Goal: Navigation & Orientation: Find specific page/section

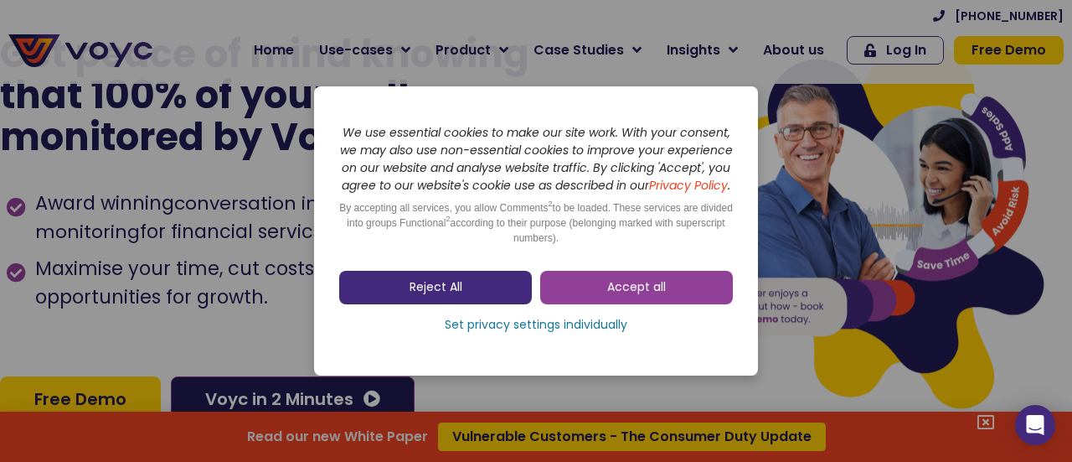
click at [485, 295] on link "Reject All" at bounding box center [435, 288] width 193 height 34
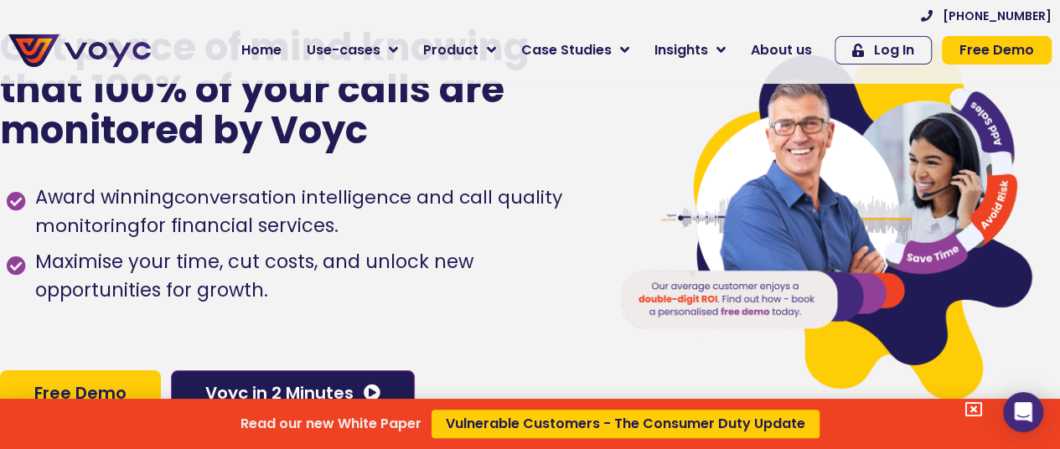
click at [982, 403] on icon at bounding box center [973, 409] width 17 height 17
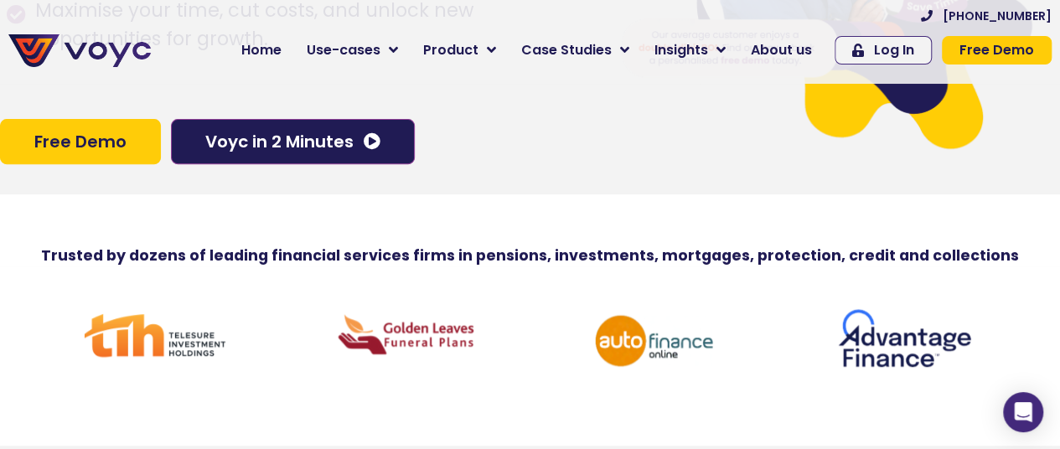
scroll to position [335, 0]
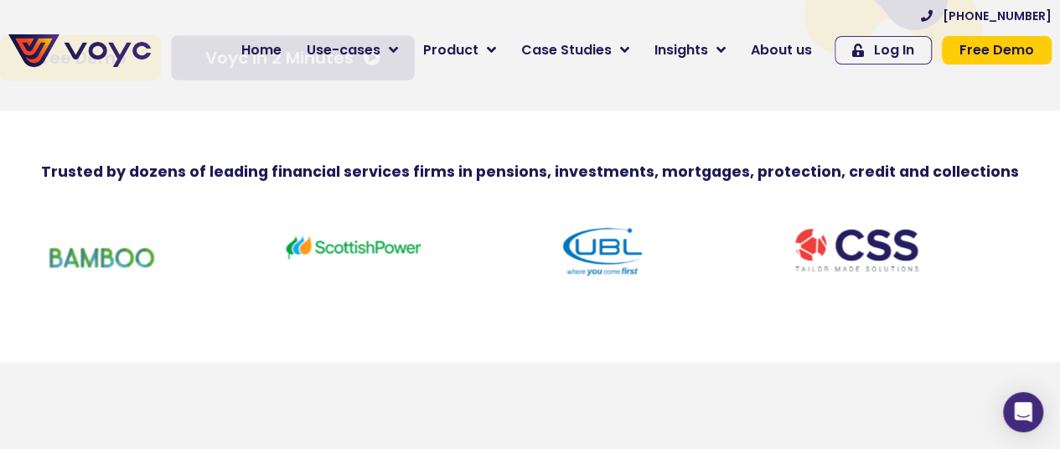
drag, startPoint x: 715, startPoint y: 262, endPoint x: 162, endPoint y: 247, distance: 553.0
click at [162, 247] on img at bounding box center [103, 258] width 142 height 76
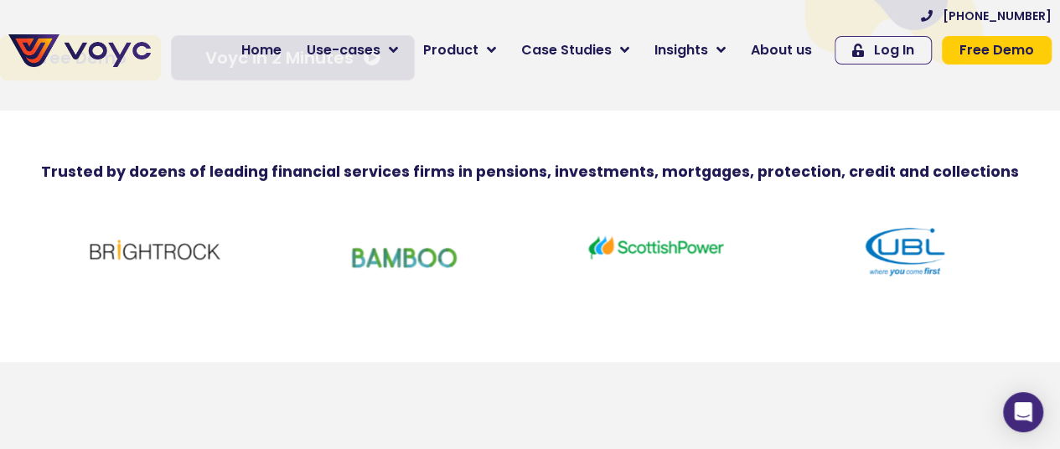
drag, startPoint x: 913, startPoint y: 255, endPoint x: 390, endPoint y: 274, distance: 523.0
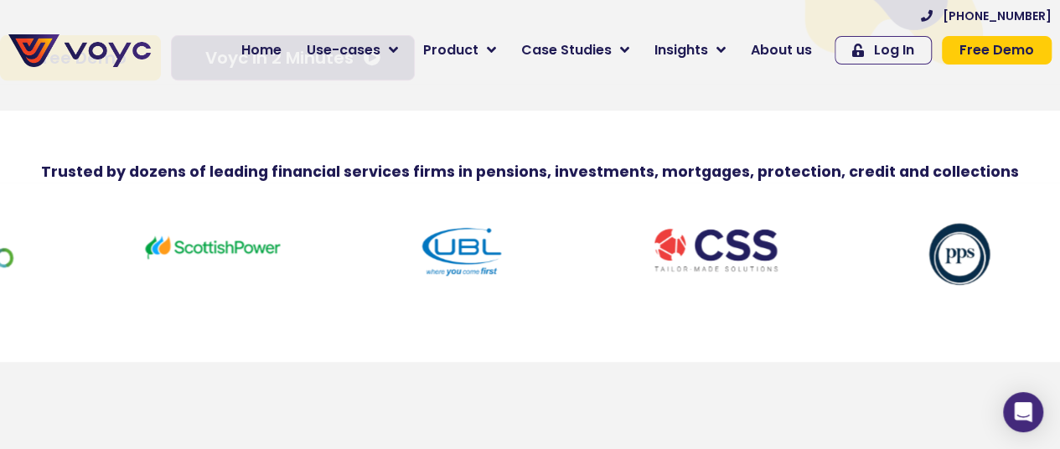
drag, startPoint x: 532, startPoint y: 267, endPoint x: 55, endPoint y: 232, distance: 477.9
click at [87, 232] on div at bounding box center [212, 248] width 250 height 72
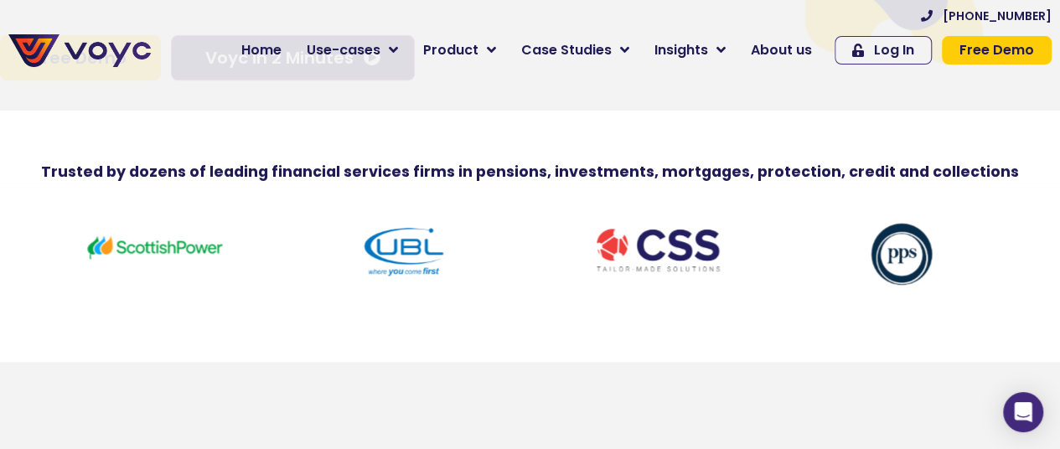
drag, startPoint x: 921, startPoint y: 266, endPoint x: 93, endPoint y: 239, distance: 828.8
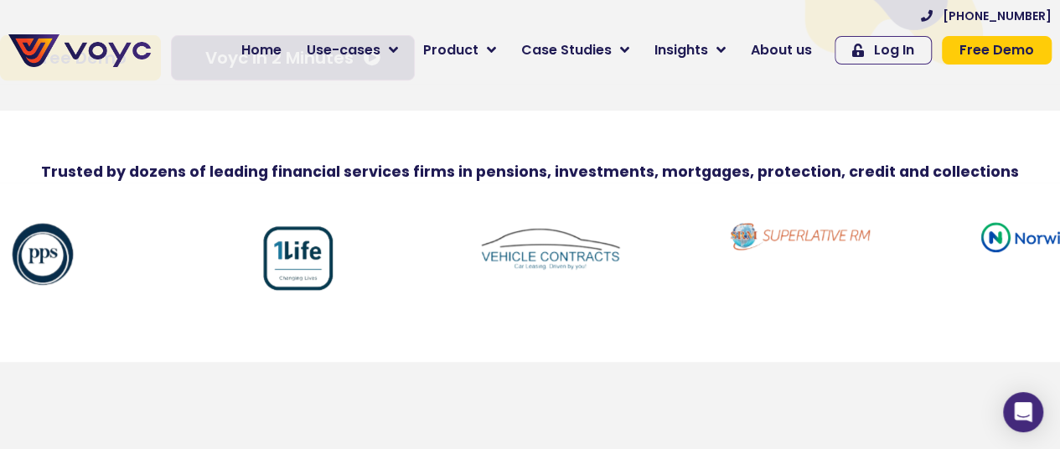
drag, startPoint x: 951, startPoint y: 267, endPoint x: 92, endPoint y: 246, distance: 859.6
click at [92, 246] on img at bounding box center [48, 252] width 142 height 65
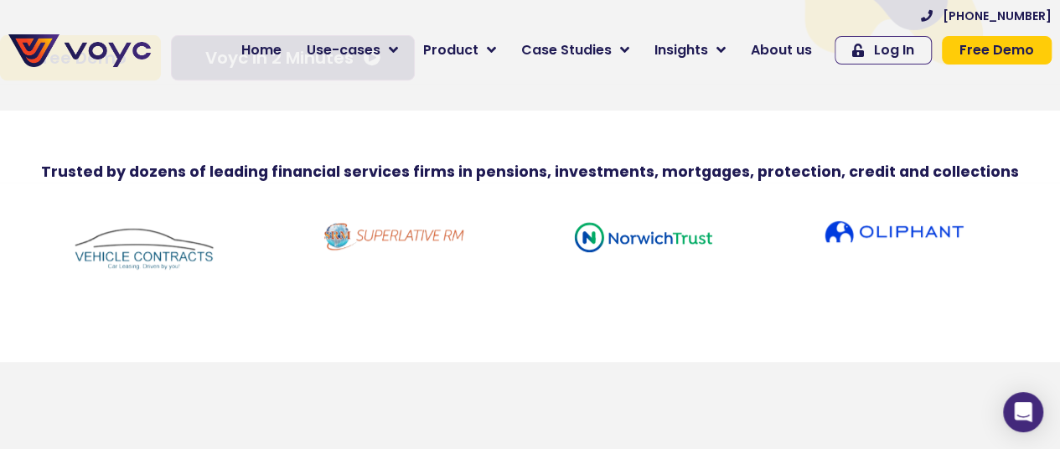
drag, startPoint x: 1014, startPoint y: 269, endPoint x: 0, endPoint y: 262, distance: 1014.3
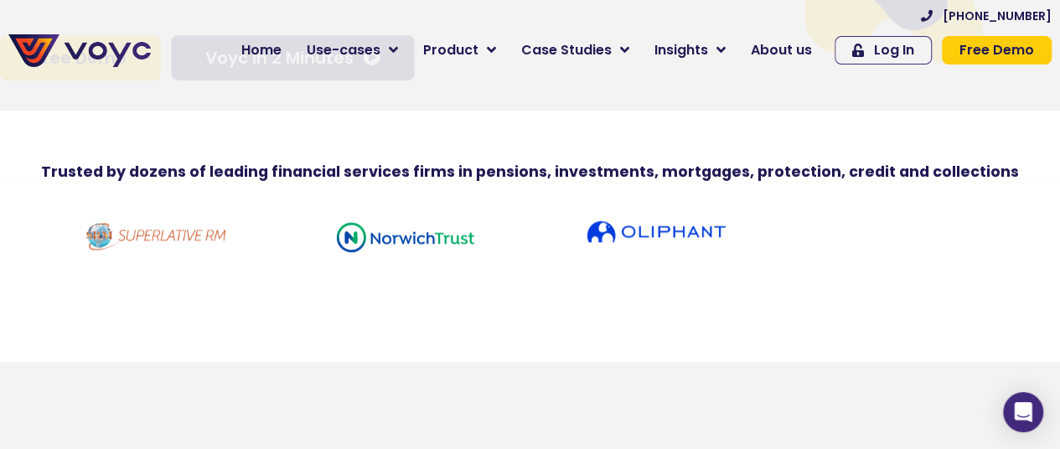
scroll to position [335, 13]
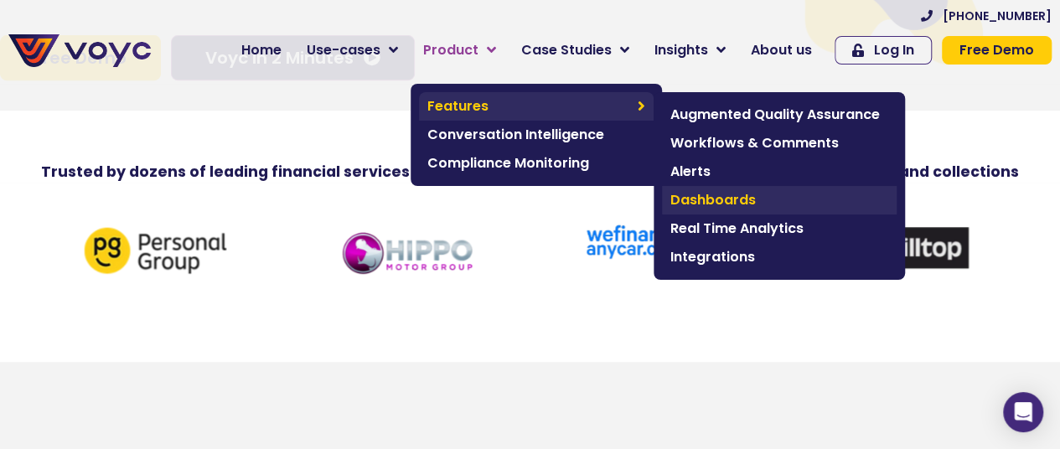
click at [734, 200] on span "Dashboards" at bounding box center [779, 200] width 218 height 20
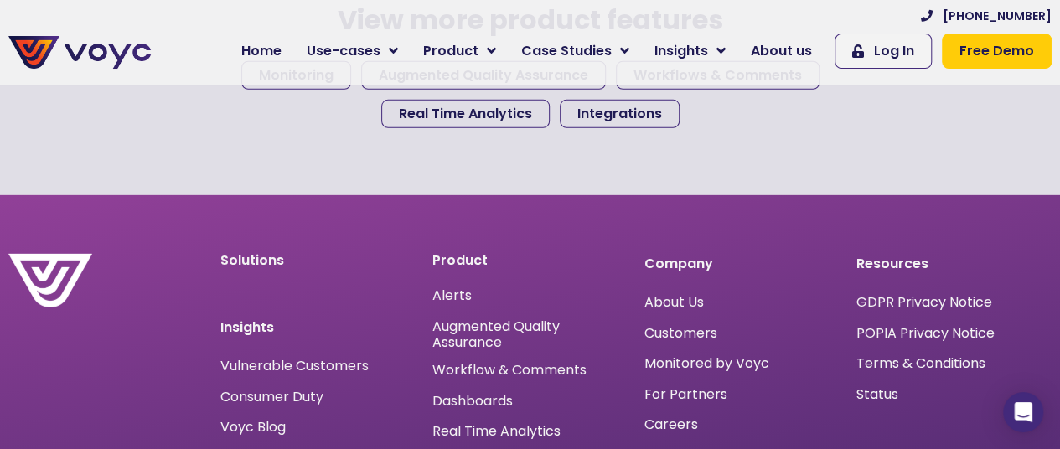
scroll to position [2596, 0]
